Goal: Information Seeking & Learning: Learn about a topic

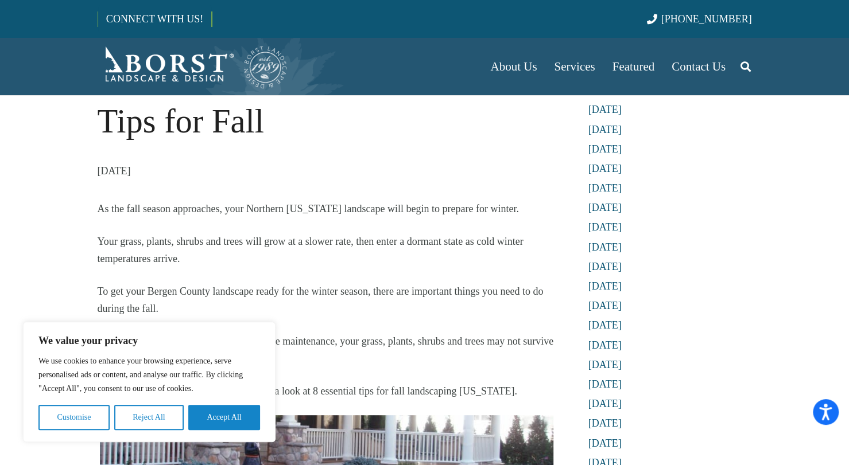
scroll to position [71, 0]
click at [212, 413] on button "Accept All" at bounding box center [224, 417] width 72 height 25
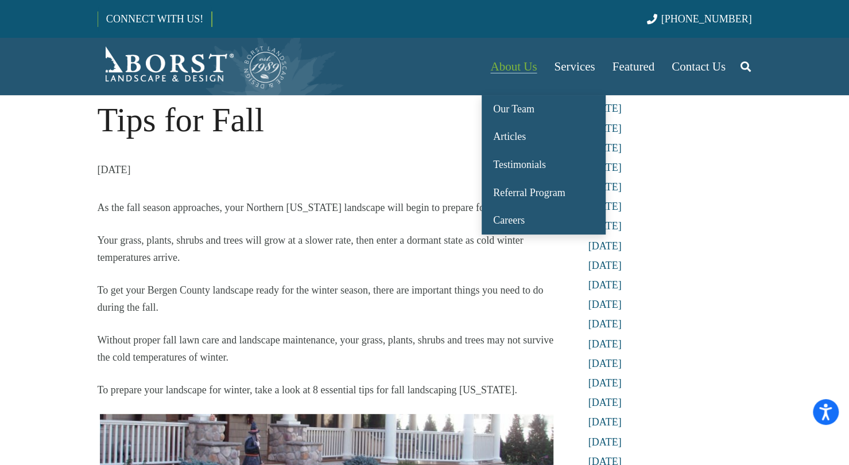
scroll to position [0, 0]
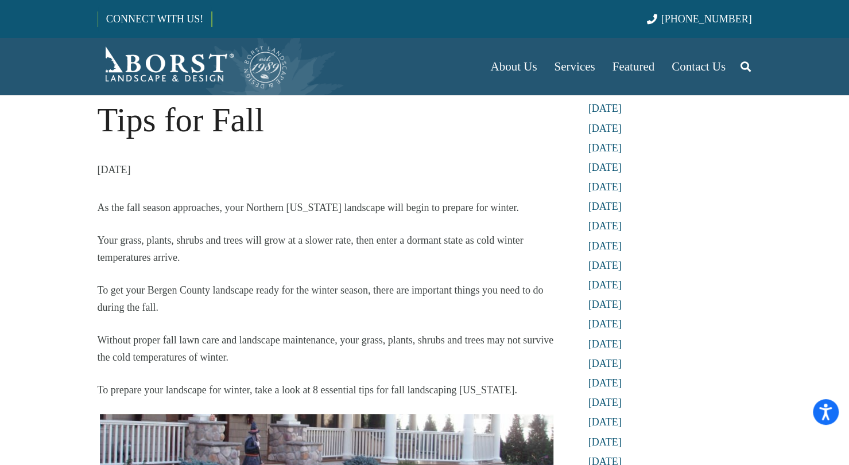
click at [747, 223] on li "[DATE]" at bounding box center [670, 226] width 164 height 14
drag, startPoint x: 437, startPoint y: 127, endPoint x: 333, endPoint y: 159, distance: 109.3
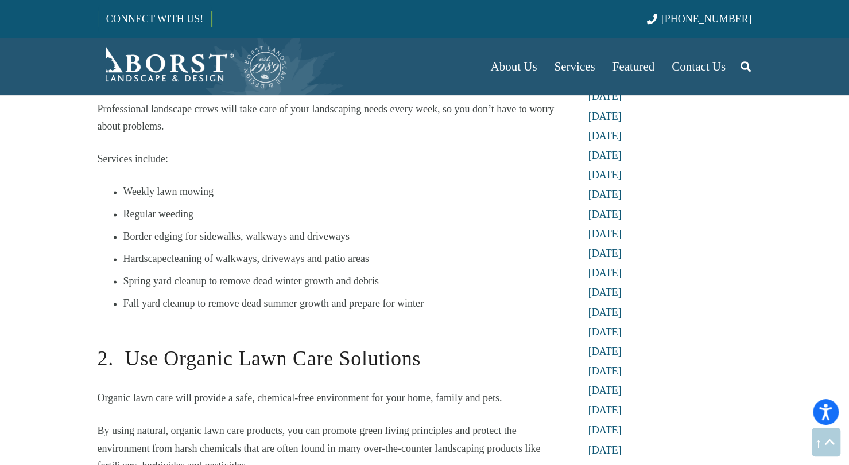
scroll to position [852, 0]
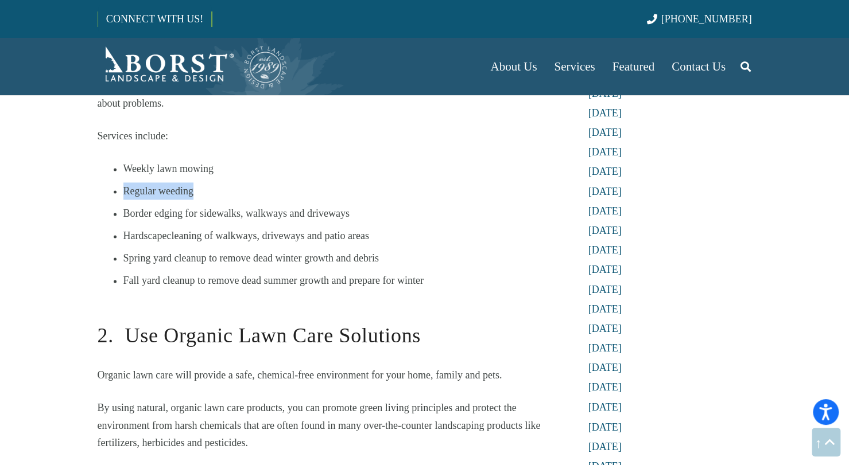
drag, startPoint x: 194, startPoint y: 192, endPoint x: 124, endPoint y: 193, distance: 70.0
click at [124, 193] on li "Regular weeding" at bounding box center [339, 190] width 432 height 17
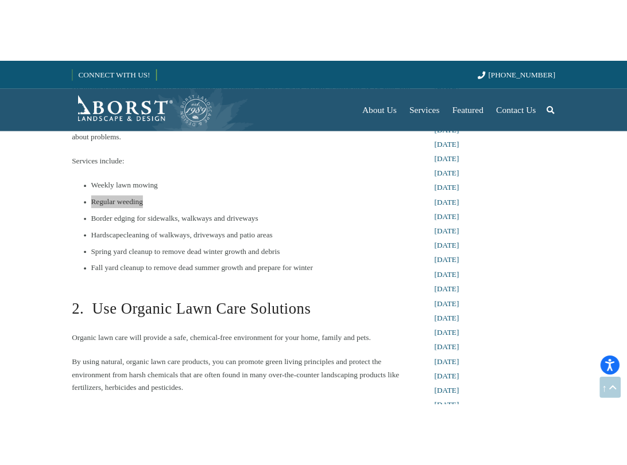
scroll to position [865, 0]
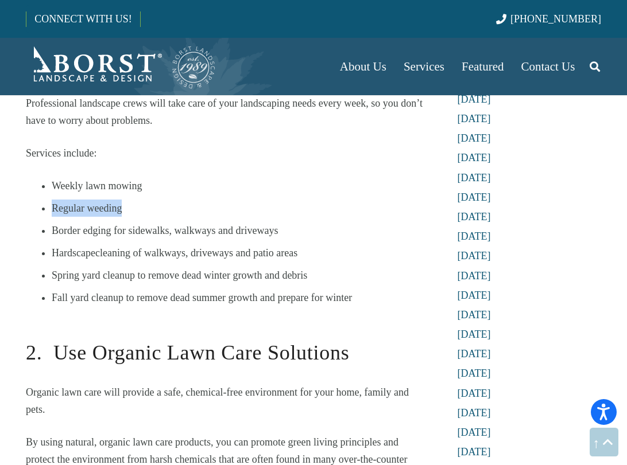
copy li "Regular weeding"
click at [278, 196] on ul "Weekly lawn mowing Regular weeding Border edging for sidewalks, walkways and dr…" at bounding box center [240, 241] width 376 height 129
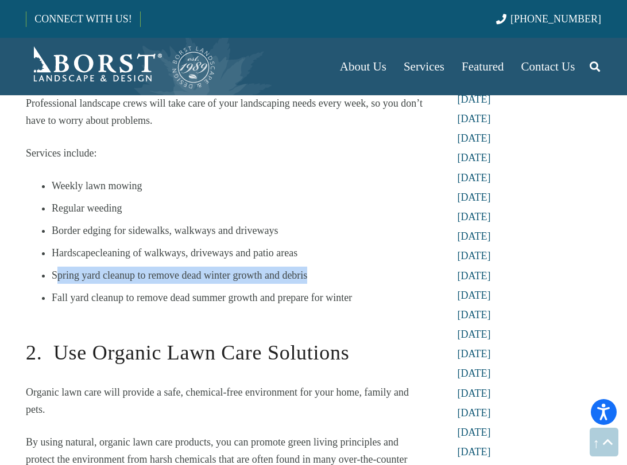
drag, startPoint x: 55, startPoint y: 274, endPoint x: 323, endPoint y: 267, distance: 268.1
click at [323, 267] on li "Spring yard cleanup to remove dead winter growth and debris" at bounding box center [240, 275] width 376 height 17
click at [318, 283] on li "Spring yard cleanup to remove dead winter growth and debris" at bounding box center [240, 275] width 376 height 17
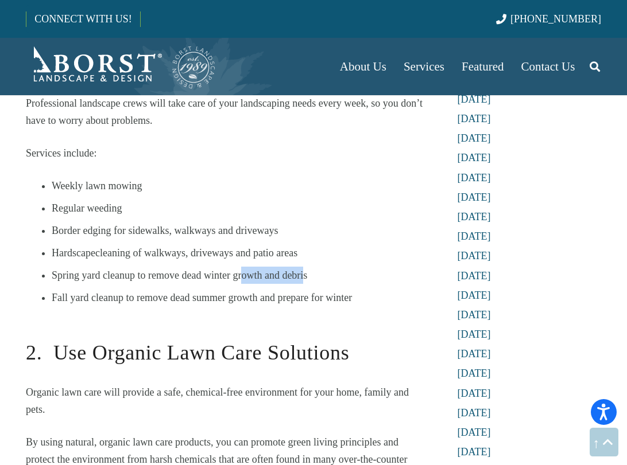
drag, startPoint x: 304, startPoint y: 277, endPoint x: 251, endPoint y: 274, distance: 53.4
click at [251, 274] on li "Spring yard cleanup to remove dead winter growth and debris" at bounding box center [240, 275] width 376 height 17
drag, startPoint x: 251, startPoint y: 274, endPoint x: 320, endPoint y: 279, distance: 69.6
click at [320, 279] on li "Spring yard cleanup to remove dead winter growth and debris" at bounding box center [240, 275] width 376 height 17
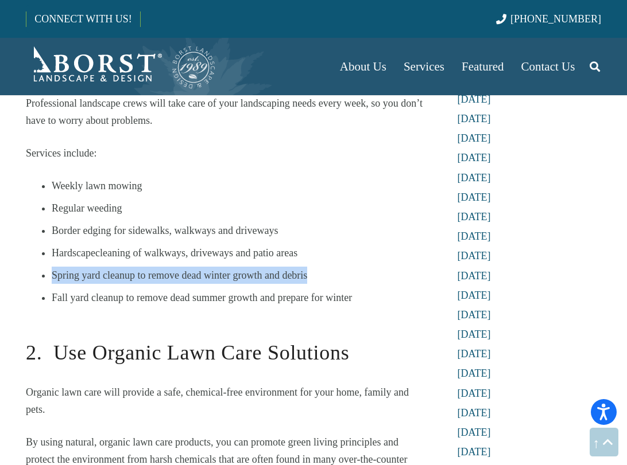
drag, startPoint x: 306, startPoint y: 275, endPoint x: 51, endPoint y: 278, distance: 255.4
drag, startPoint x: 51, startPoint y: 278, endPoint x: 58, endPoint y: 278, distance: 6.9
copy li "Spring yard cleanup to remove dead winter growth and debris"
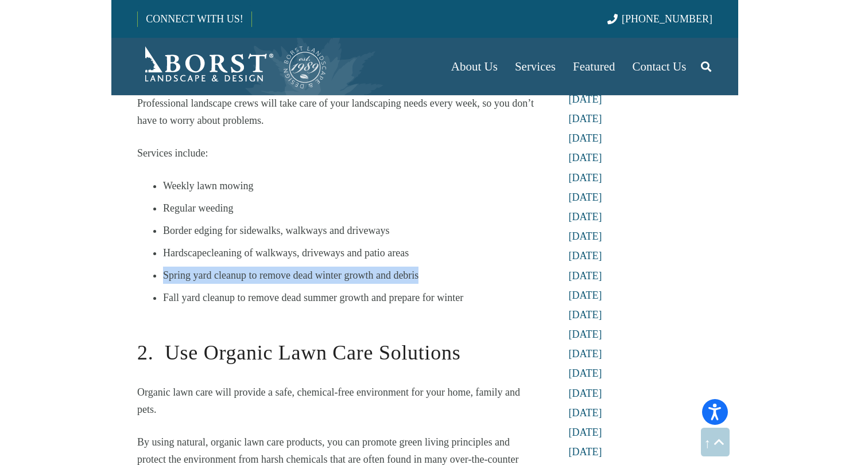
scroll to position [852, 0]
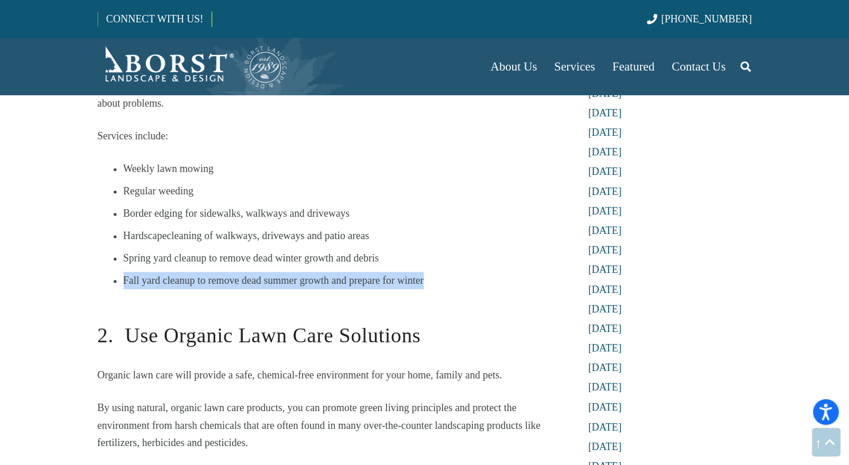
drag, startPoint x: 125, startPoint y: 278, endPoint x: 422, endPoint y: 277, distance: 297.3
click at [422, 277] on li "Fall yard cleanup to remove dead summer growth and prepare for winter" at bounding box center [339, 280] width 432 height 17
drag, startPoint x: 422, startPoint y: 277, endPoint x: 398, endPoint y: 282, distance: 24.6
copy li "Fall yard cleanup to remove dead summer growth and prepare for winter"
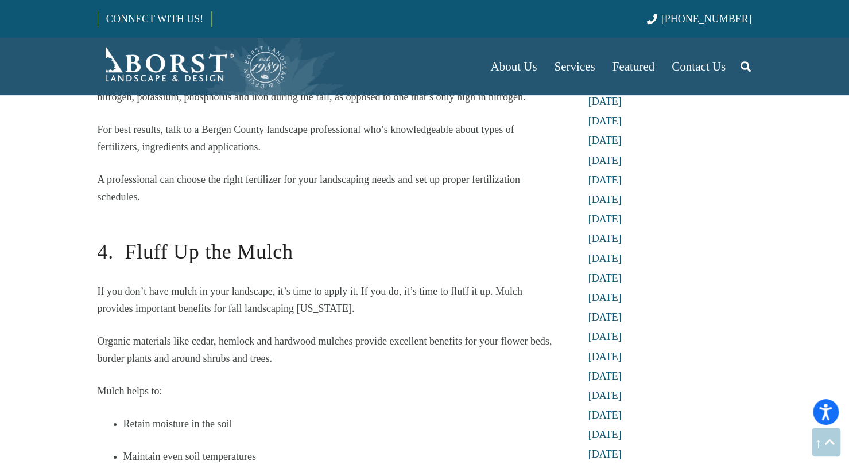
scroll to position [2114, 0]
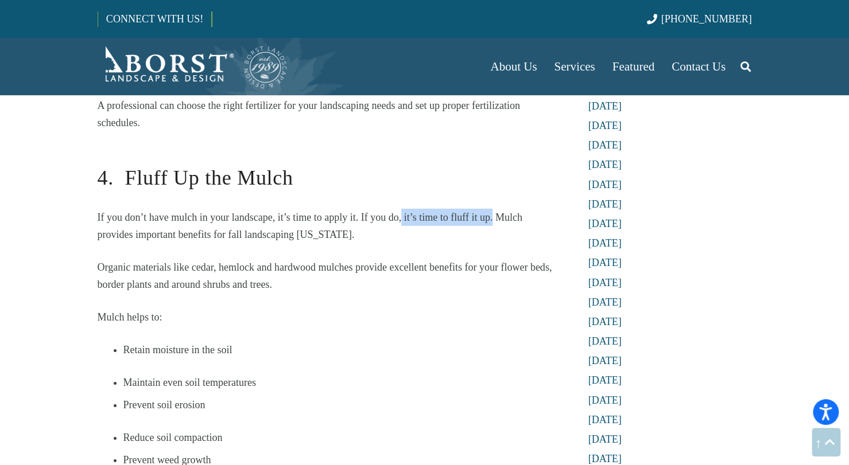
drag, startPoint x: 492, startPoint y: 216, endPoint x: 402, endPoint y: 219, distance: 90.7
click at [402, 219] on p "If you don’t have mulch in your landscape, it’s time to apply it. If you do, it…" at bounding box center [327, 226] width 458 height 34
drag, startPoint x: 402, startPoint y: 219, endPoint x: 441, endPoint y: 212, distance: 40.1
copy p "it’s time to fluff it up."
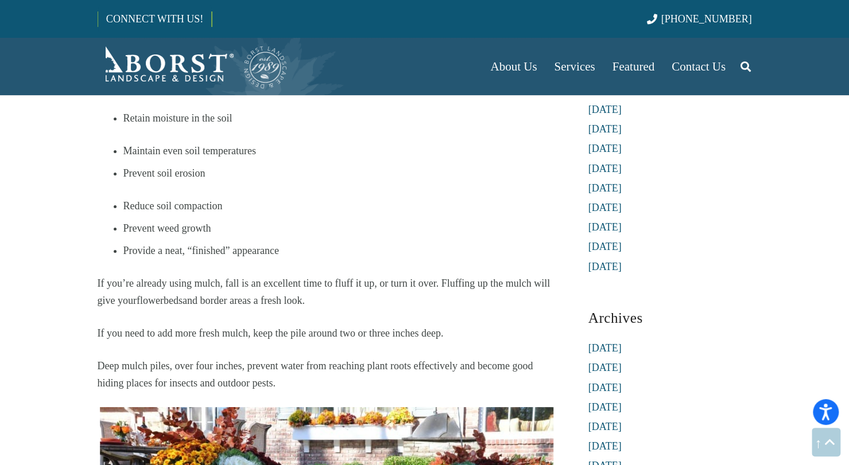
scroll to position [2367, 0]
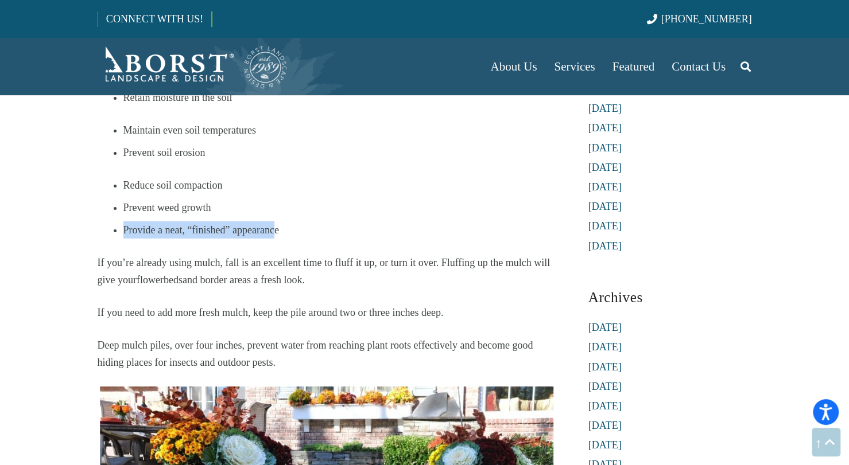
drag, startPoint x: 275, startPoint y: 231, endPoint x: 125, endPoint y: 230, distance: 150.9
click at [125, 230] on li "Provide a neat, “finished” appearance" at bounding box center [339, 230] width 432 height 17
copy li "Provide a neat, “finished” appearanc"
click at [293, 266] on p "If you’re already using mulch, fall is an excellent time to fluff it up, or tur…" at bounding box center [327, 271] width 458 height 34
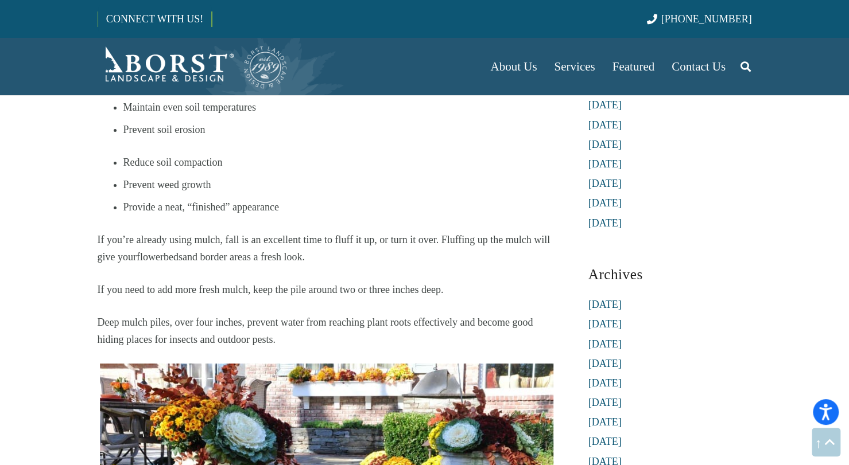
drag, startPoint x: 308, startPoint y: 259, endPoint x: 293, endPoint y: 259, distance: 15.5
click at [293, 259] on p "If you’re already using mulch, fall is an excellent time to fluff it up, or tur…" at bounding box center [327, 248] width 458 height 34
drag, startPoint x: 293, startPoint y: 259, endPoint x: 229, endPoint y: 257, distance: 63.7
click at [265, 257] on p "If you’re already using mulch, fall is an excellent time to fluff it up, or tur…" at bounding box center [327, 248] width 458 height 34
click at [129, 251] on p "If you’re already using mulch, fall is an excellent time to fluff it up, or tur…" at bounding box center [327, 248] width 458 height 34
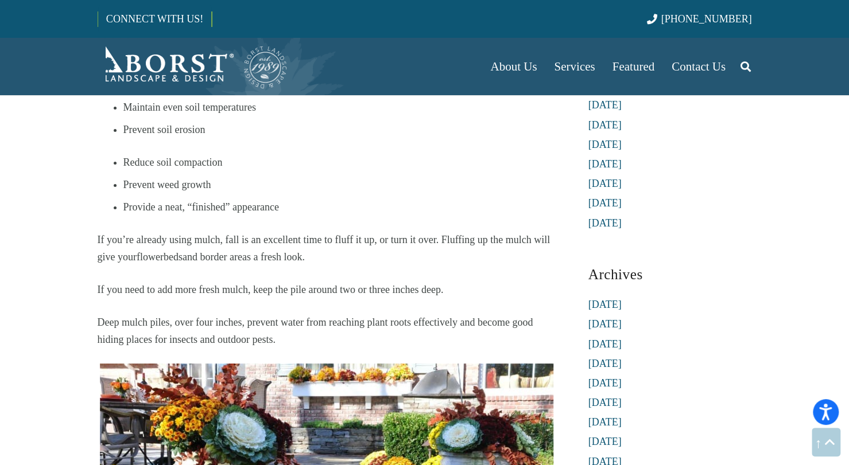
drag, startPoint x: 98, startPoint y: 239, endPoint x: 327, endPoint y: 251, distance: 228.7
click at [327, 251] on p "If you’re already using mulch, fall is an excellent time to fluff it up, or tur…" at bounding box center [327, 248] width 458 height 34
copy p "If you’re already using mulch, fall is an excellent time to fluff it up, or tur…"
click at [397, 237] on p "If you’re already using mulch, fall is an excellent time to fluff it up, or tur…" at bounding box center [327, 248] width 458 height 34
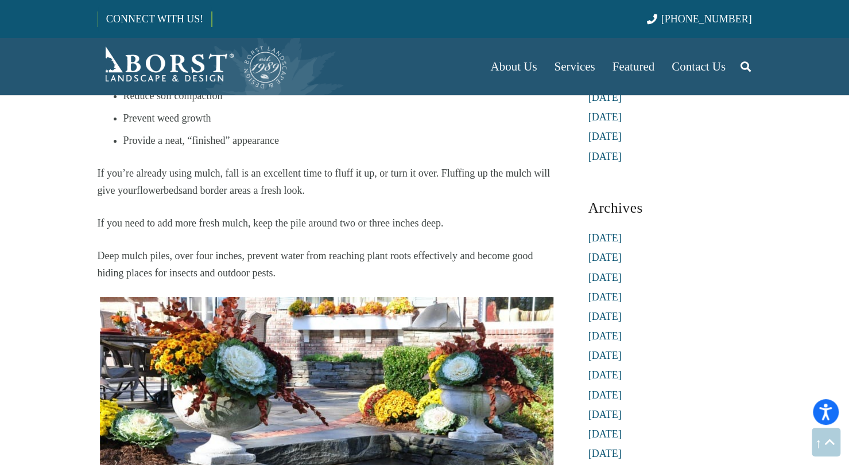
scroll to position [2461, 0]
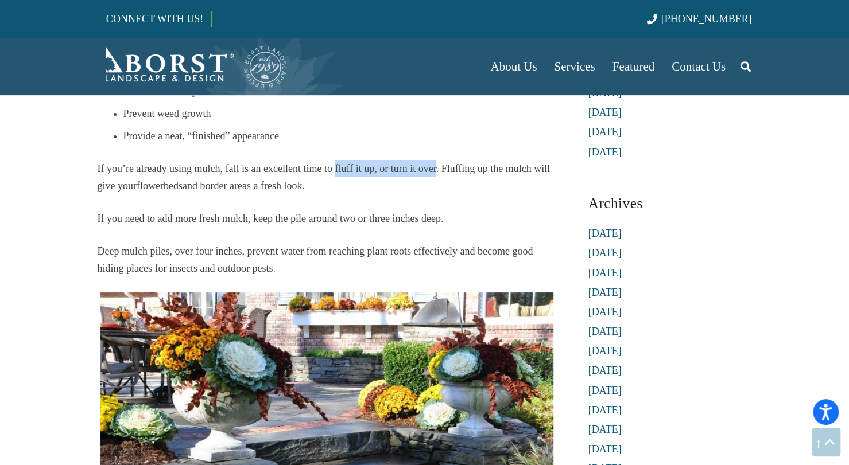
drag, startPoint x: 333, startPoint y: 166, endPoint x: 436, endPoint y: 172, distance: 102.3
click at [436, 172] on p "If you’re already using mulch, fall is an excellent time to fluff it up, or tur…" at bounding box center [327, 177] width 458 height 34
copy p "fluff it up, or turn it over"
click at [353, 166] on p "If you’re already using mulch, fall is an excellent time to fluff it up, or tur…" at bounding box center [327, 177] width 458 height 34
drag, startPoint x: 335, startPoint y: 169, endPoint x: 436, endPoint y: 169, distance: 101.0
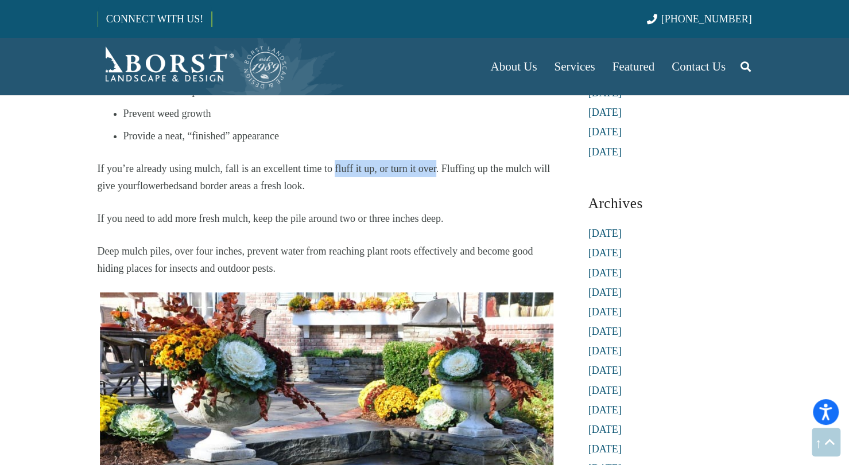
click at [436, 169] on p "If you’re already using mulch, fall is an excellent time to fluff it up, or tur…" at bounding box center [327, 177] width 458 height 34
drag, startPoint x: 436, startPoint y: 169, endPoint x: 417, endPoint y: 170, distance: 19.5
copy p "fluff it up, or turn it over"
